Goal: Navigation & Orientation: Find specific page/section

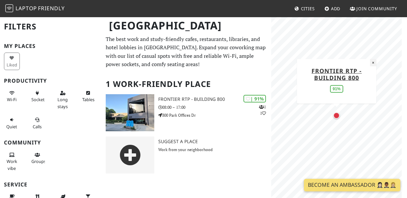
click at [373, 63] on button "×" at bounding box center [373, 62] width 6 height 7
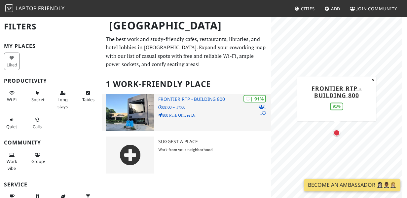
click at [178, 102] on div "| 91% 1 1 Frontier RTP - Building 800 08:00 – 17:00 800 Park Offices Dr" at bounding box center [214, 112] width 113 height 37
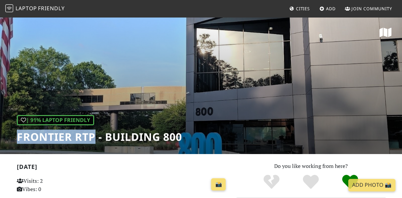
drag, startPoint x: 94, startPoint y: 136, endPoint x: 22, endPoint y: 138, distance: 72.0
click at [12, 140] on div "| 91% Laptop Friendly Frontier RTP - Building 800" at bounding box center [201, 85] width 402 height 137
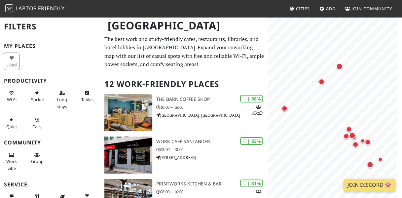
click at [299, 8] on span "Cities" at bounding box center [303, 9] width 14 height 6
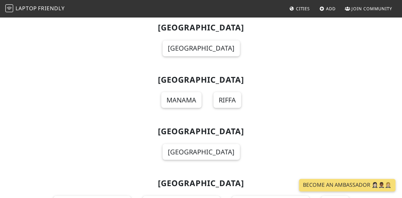
scroll to position [8059, 0]
